Goal: Transaction & Acquisition: Subscribe to service/newsletter

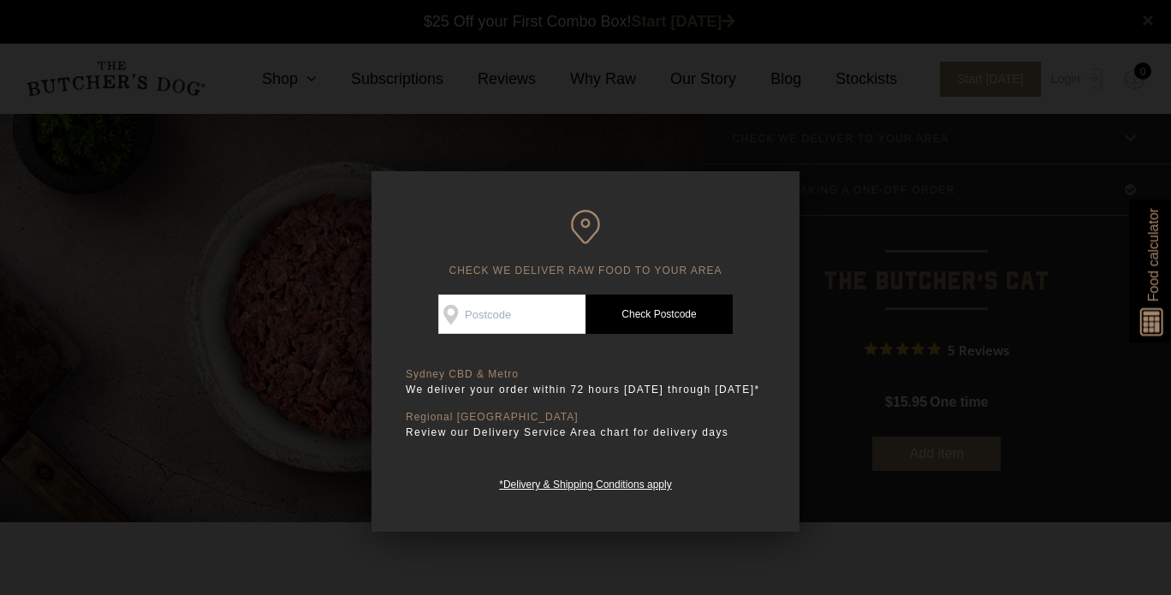
click at [556, 308] on input "Check Availability At" at bounding box center [511, 313] width 147 height 39
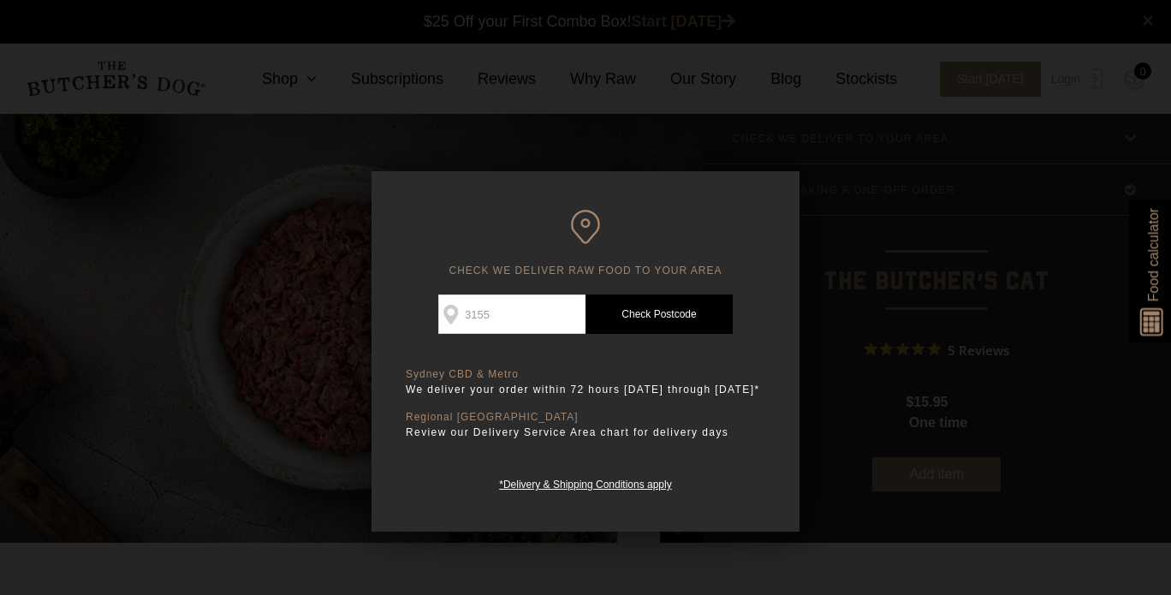
type input "3155"
click at [643, 311] on link "Check Postcode" at bounding box center [658, 313] width 147 height 39
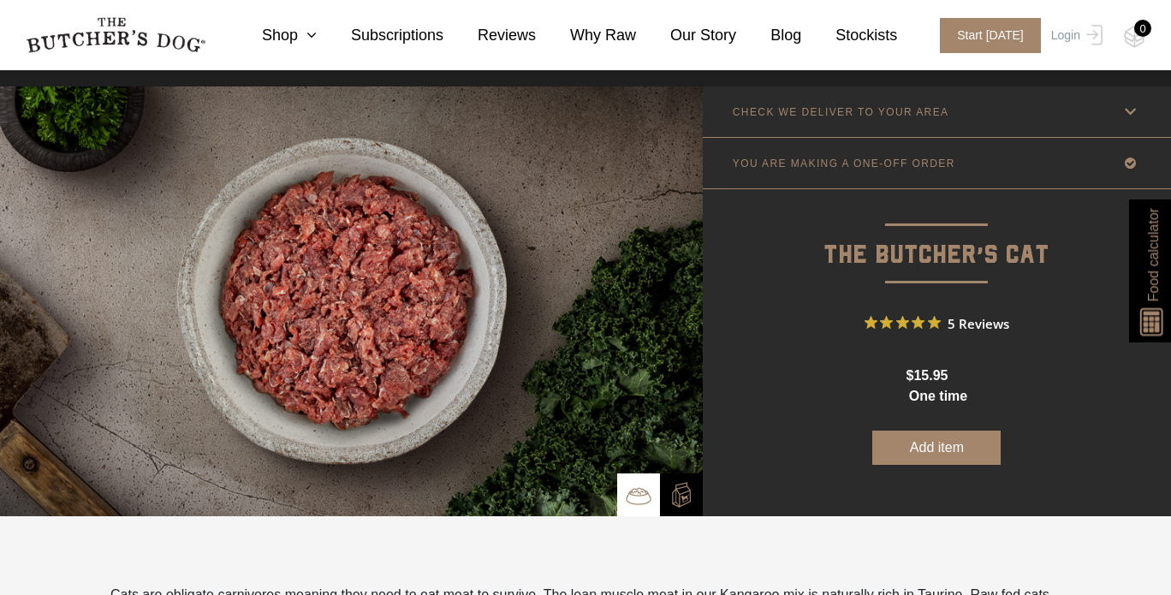
scroll to position [38, 0]
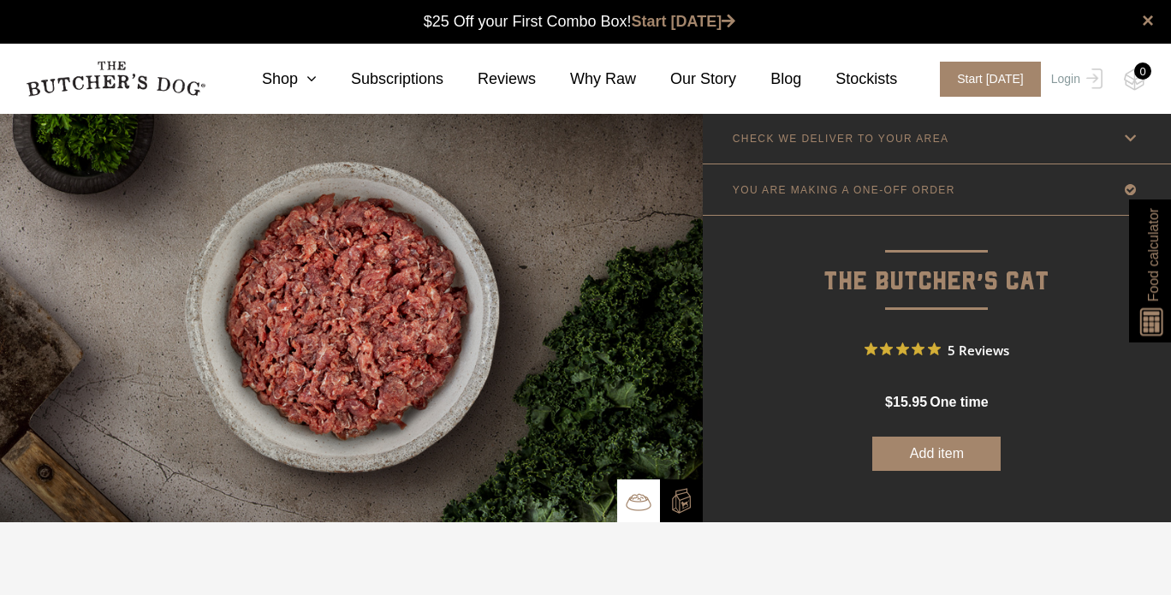
click at [836, 121] on link "CHECK WE DELIVER TO YOUR AREA" at bounding box center [937, 138] width 468 height 50
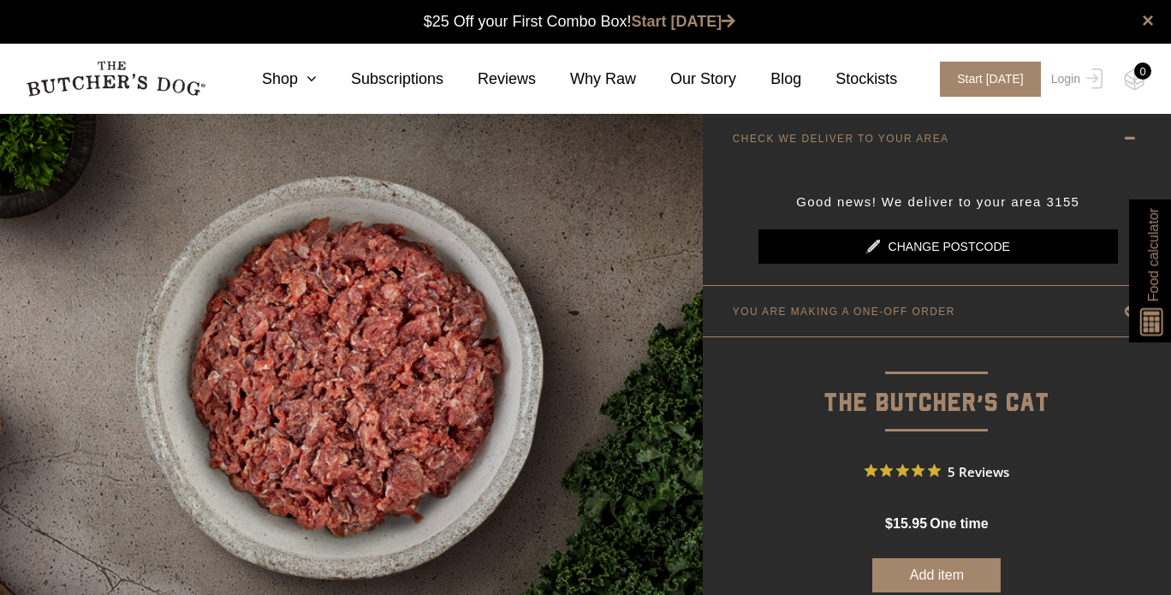
click at [876, 311] on p "YOU ARE MAKING A ONE-OFF ORDER" at bounding box center [844, 312] width 223 height 12
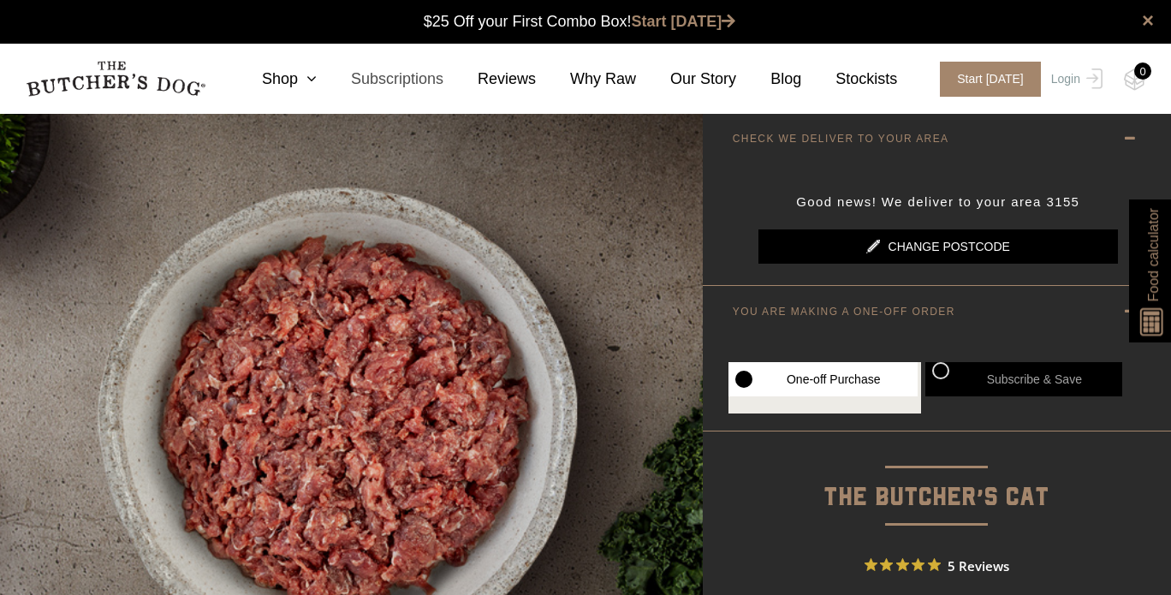
click at [340, 79] on link "Subscriptions" at bounding box center [380, 79] width 127 height 23
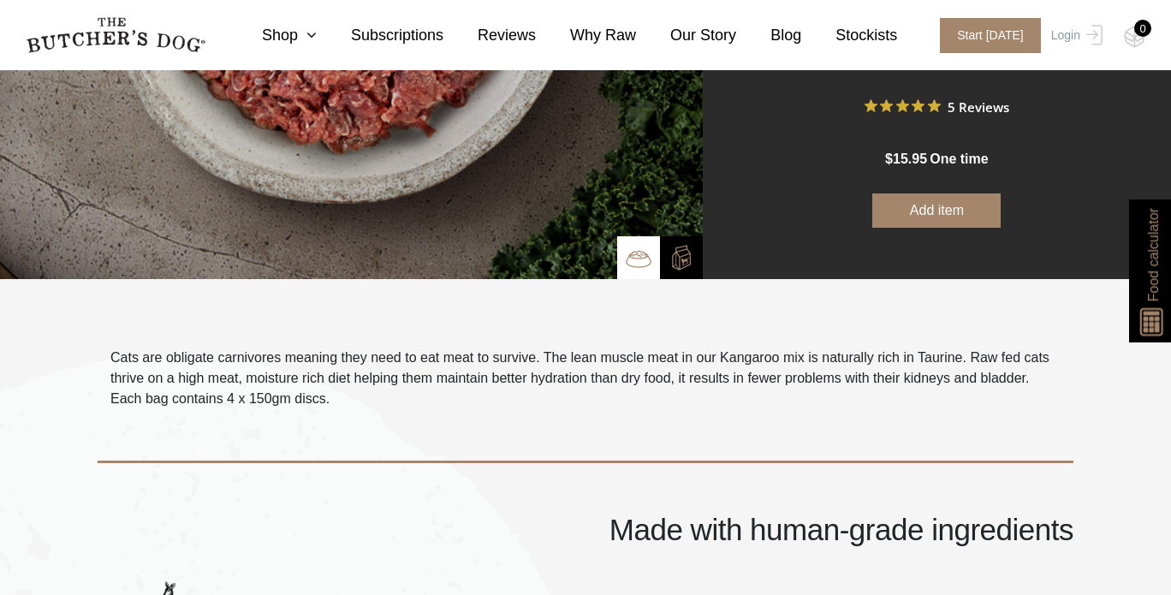
scroll to position [457, 0]
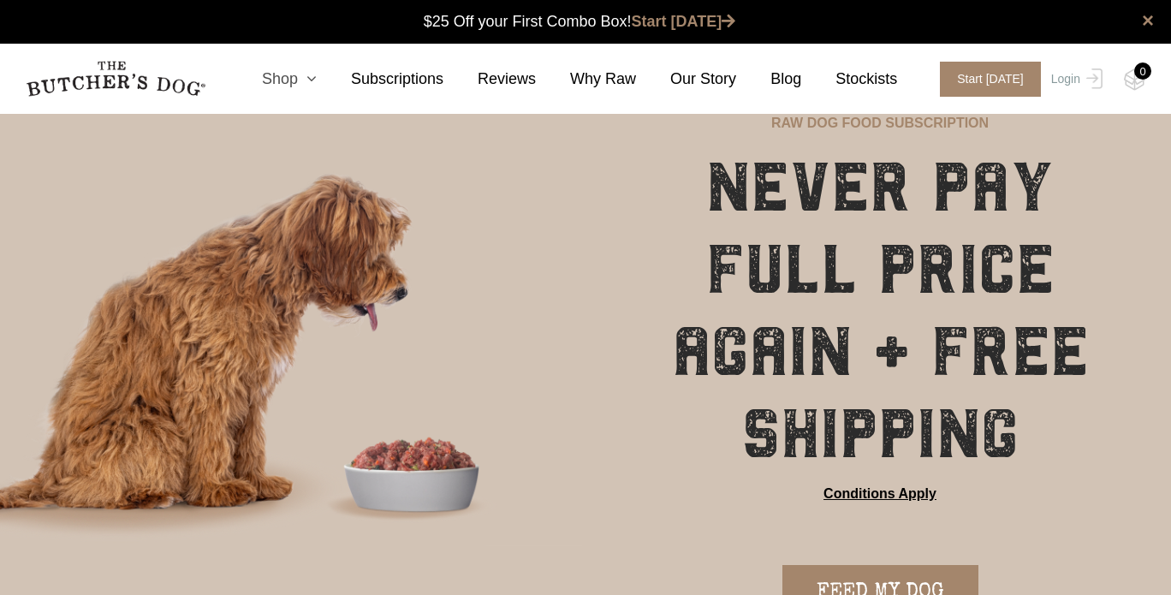
click at [317, 82] on icon at bounding box center [307, 78] width 19 height 15
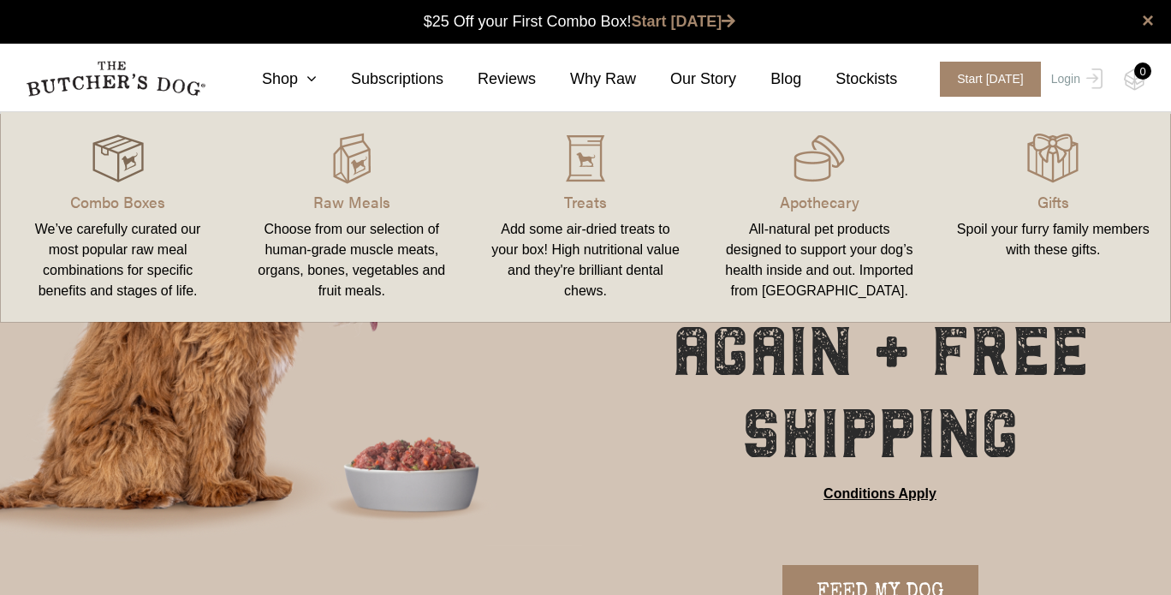
click at [110, 171] on img at bounding box center [117, 158] width 51 height 51
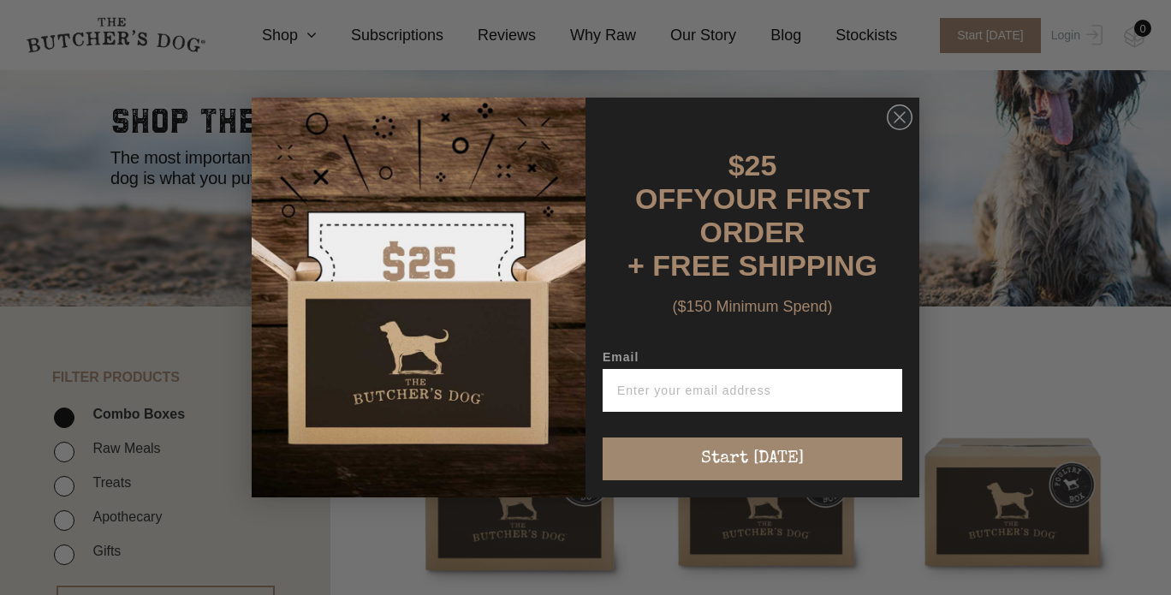
scroll to position [318, 0]
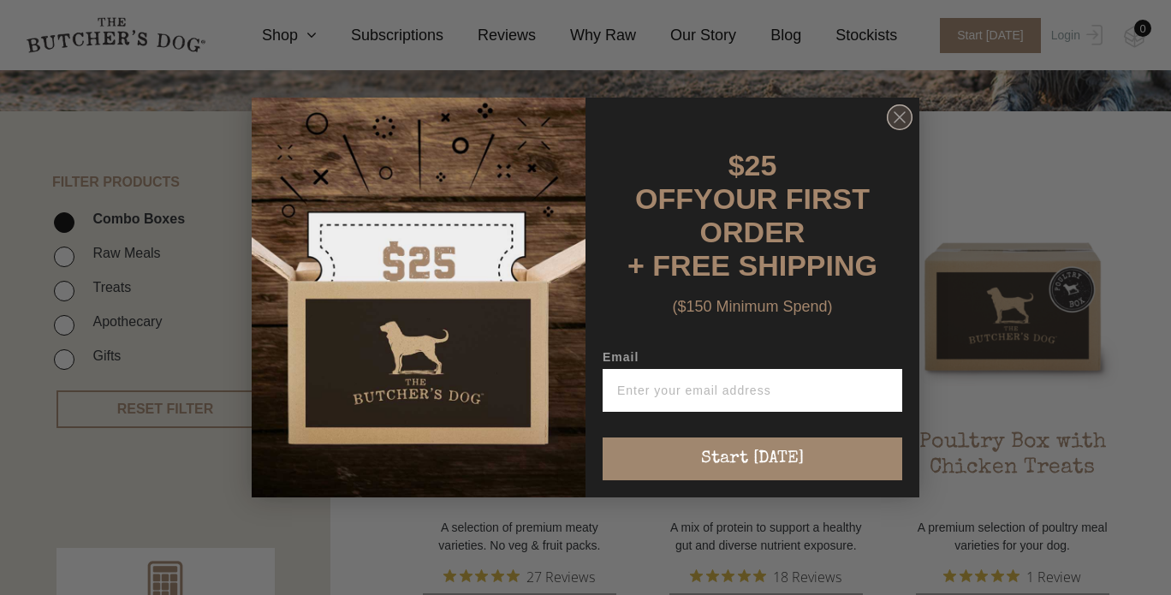
click at [899, 122] on icon "Close dialog" at bounding box center [899, 117] width 10 height 10
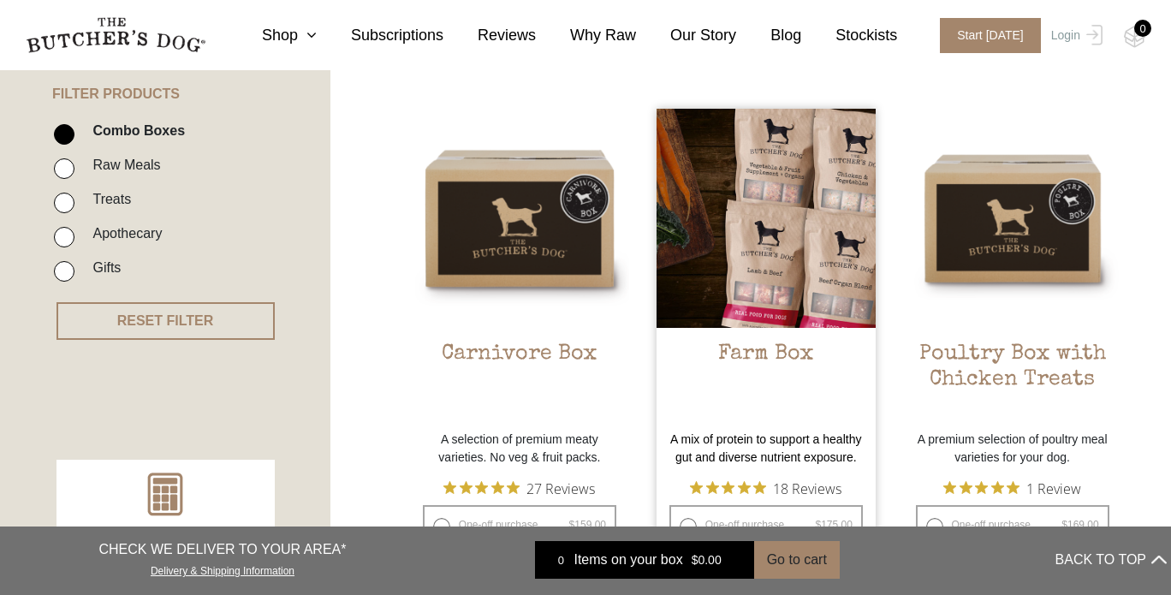
scroll to position [290, 0]
